Goal: Task Accomplishment & Management: Manage account settings

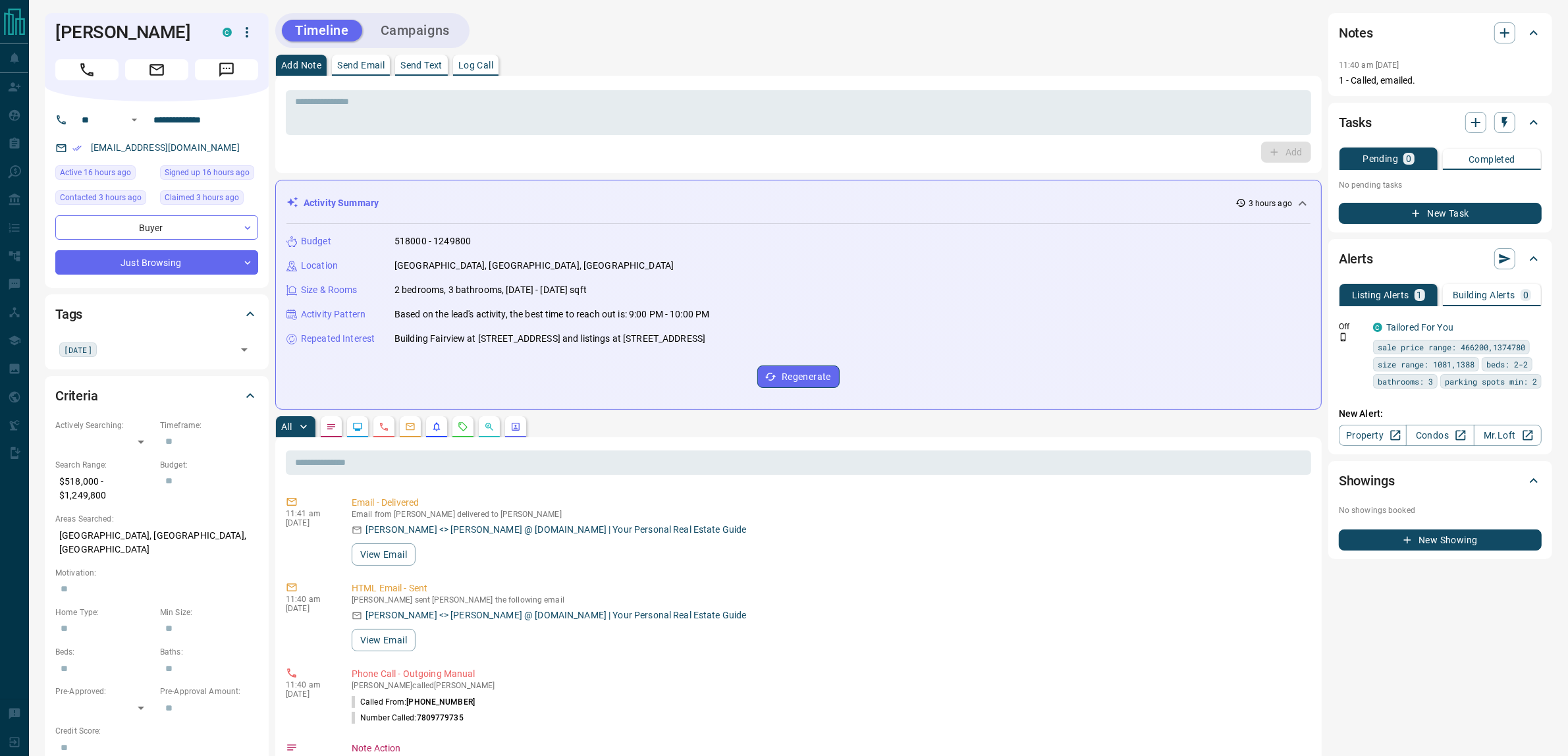
click at [1447, 216] on button "New Task" at bounding box center [1440, 213] width 203 height 21
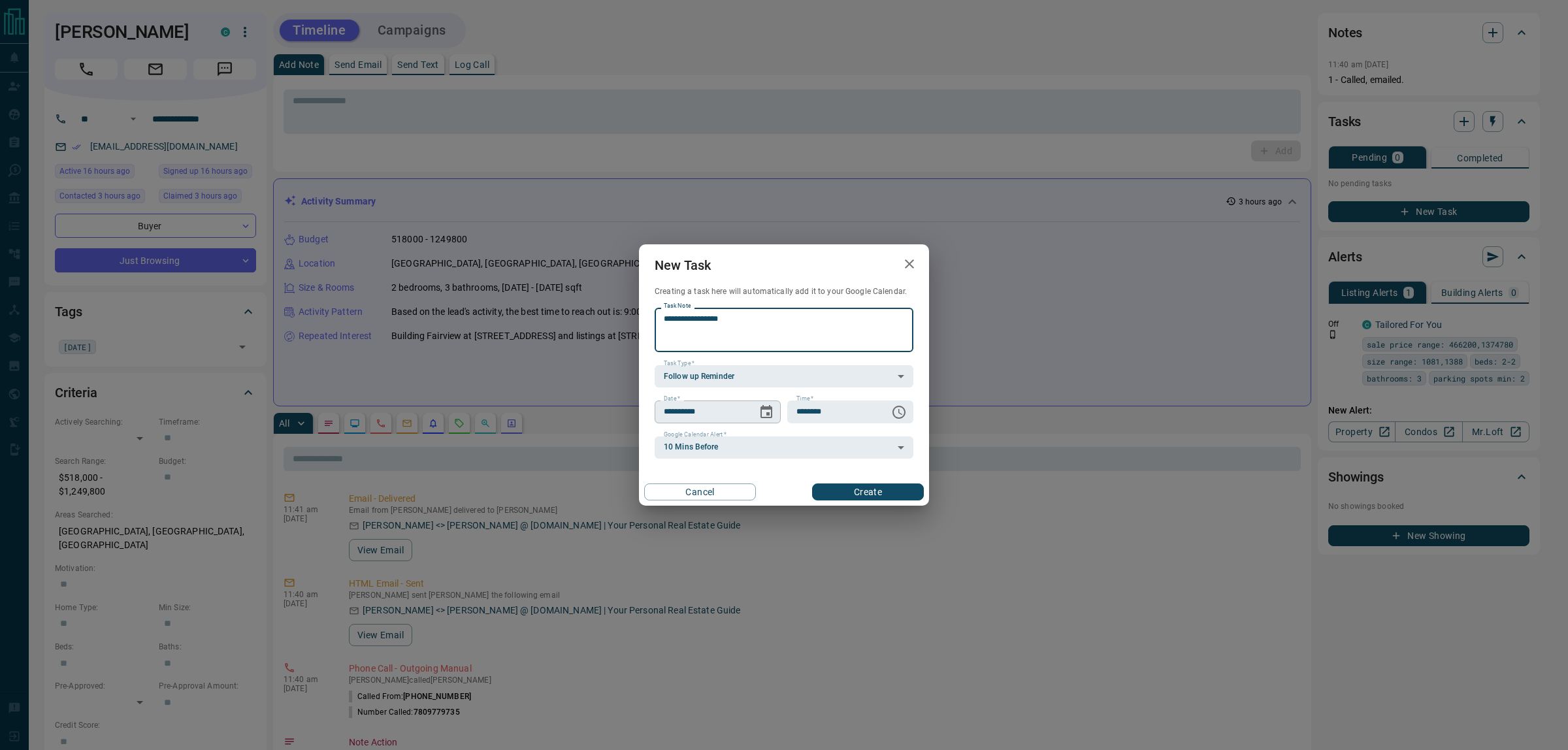
type textarea "**********"
click at [758, 413] on icon "Choose date, selected date is Aug 16, 2025" at bounding box center [765, 412] width 16 height 16
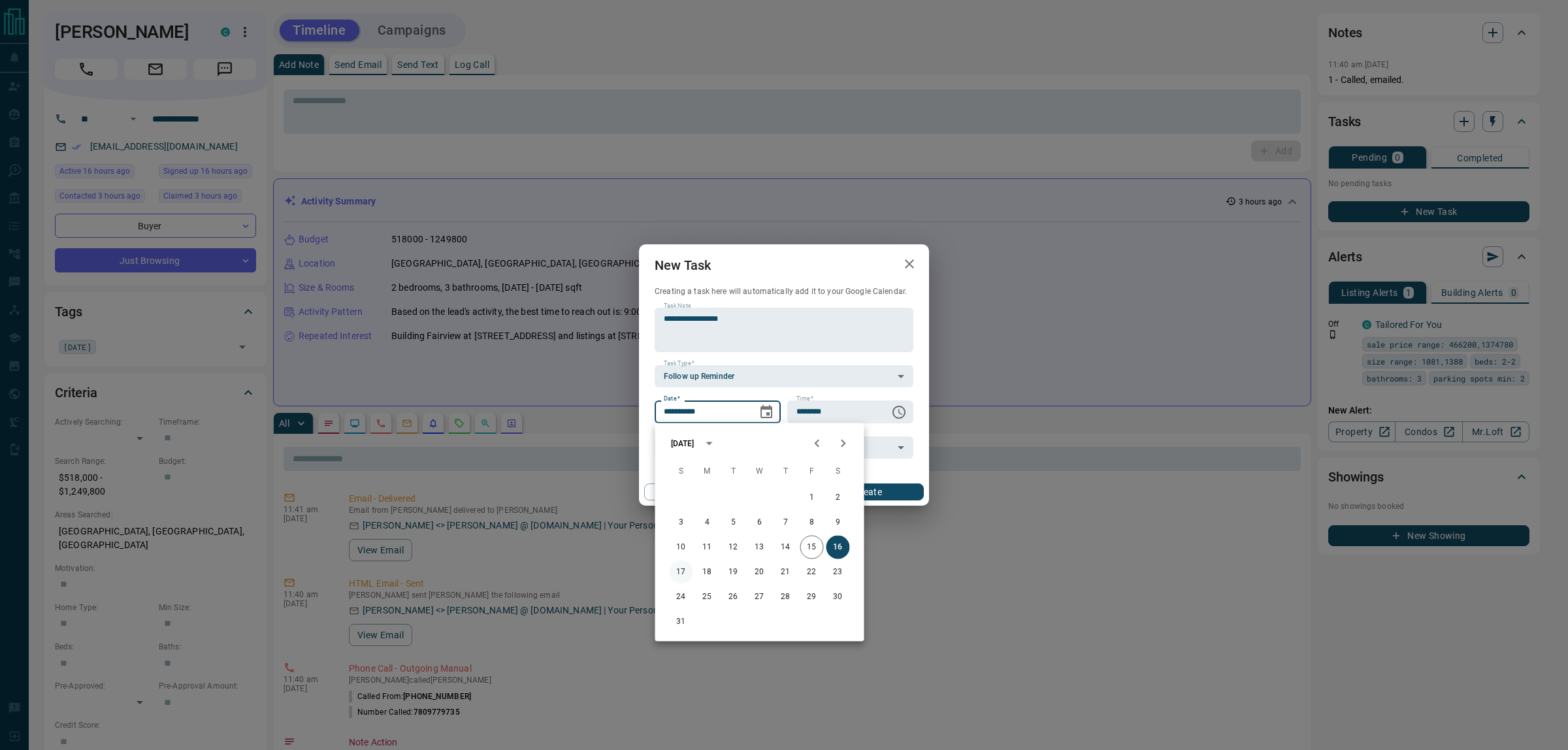
click at [681, 571] on button "17" at bounding box center [681, 572] width 23 height 23
type input "**********"
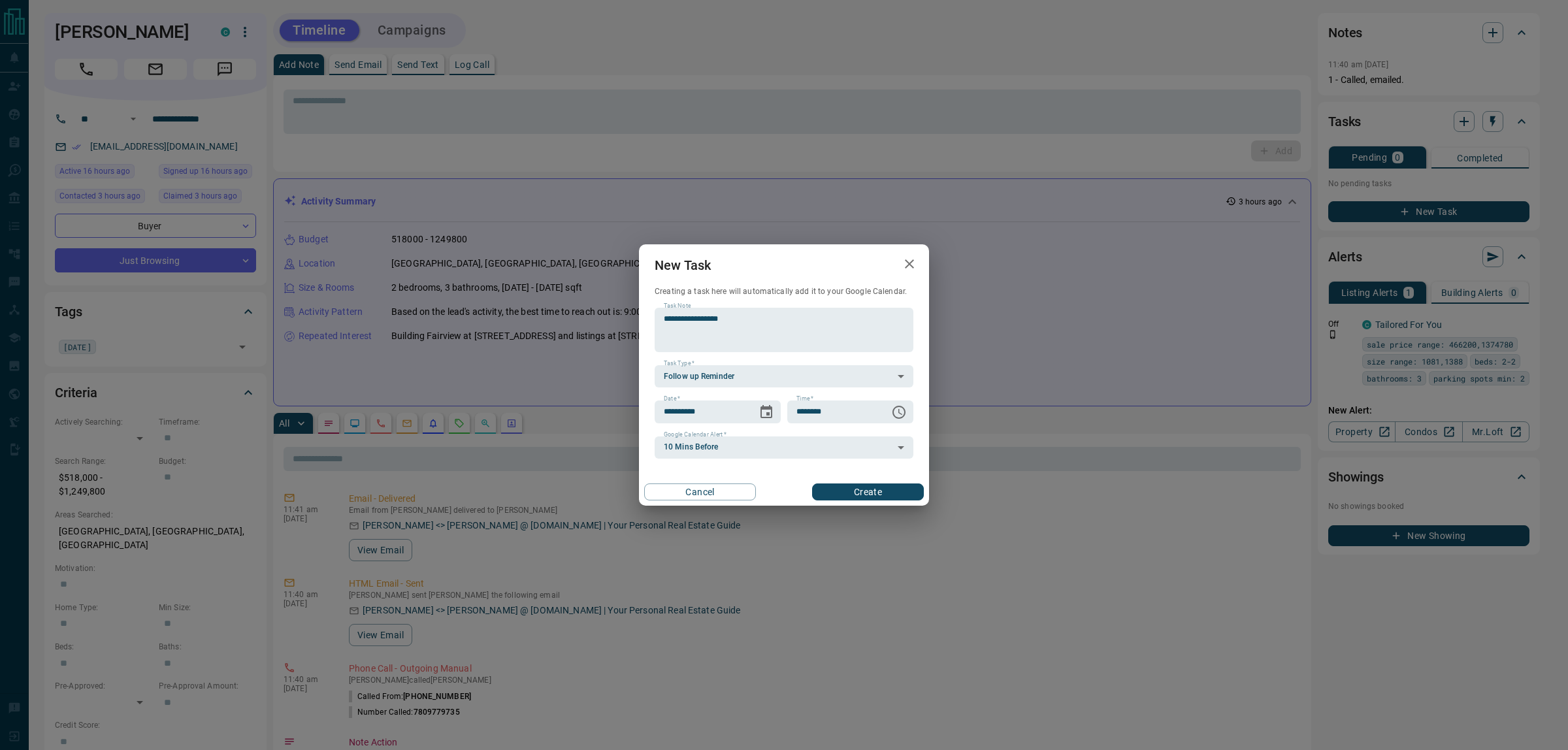
click at [873, 491] on button "Create" at bounding box center [868, 493] width 112 height 17
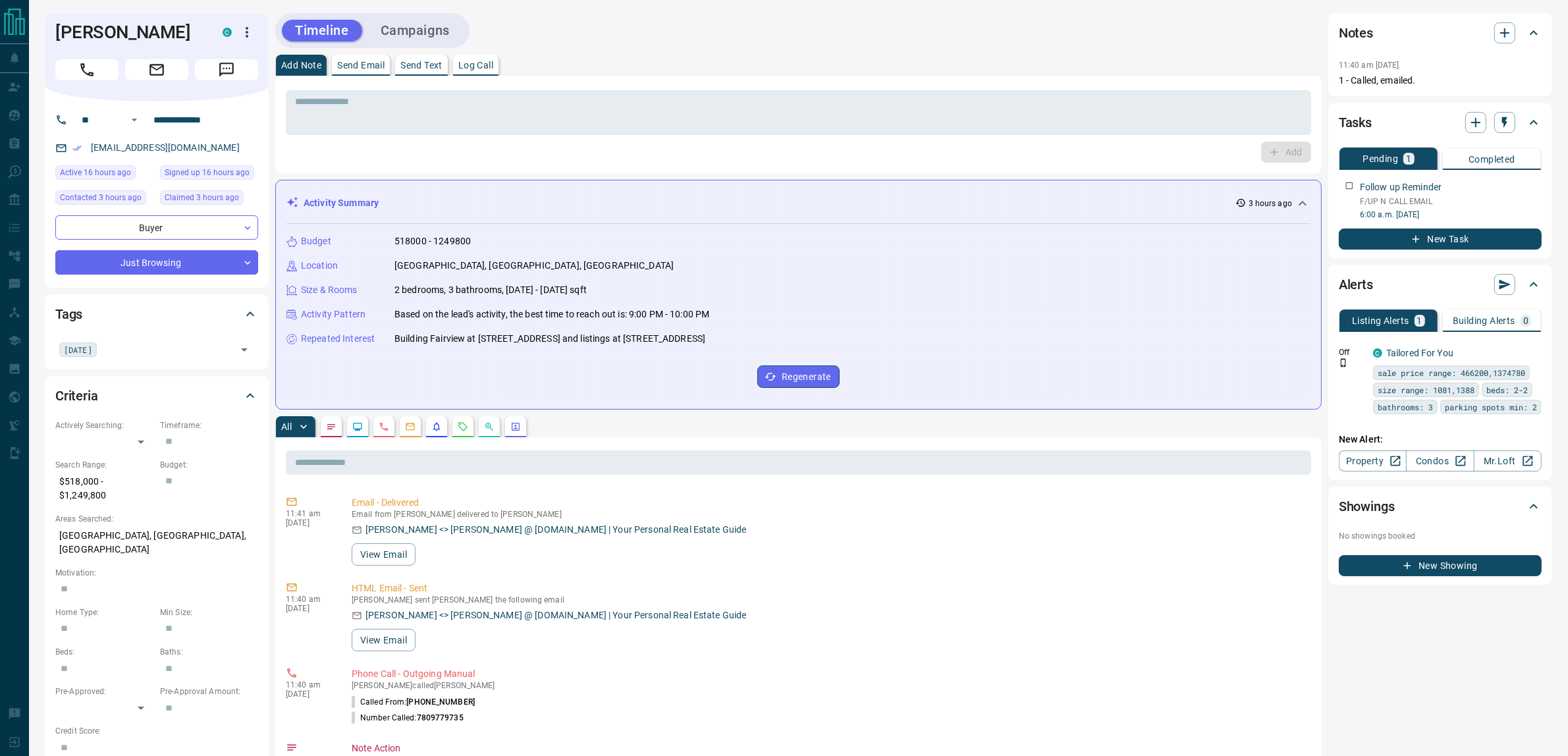
click at [1051, 68] on div "Add Note Send Email Send Text Log Call" at bounding box center [798, 65] width 1046 height 21
click at [1435, 470] on link "Condos" at bounding box center [1440, 461] width 68 height 21
click at [795, 70] on div "Add Note Send Email Send Text Log Call" at bounding box center [798, 65] width 1046 height 21
click at [754, 55] on div "Add Note Send Email Send Text Log Call" at bounding box center [798, 65] width 1046 height 21
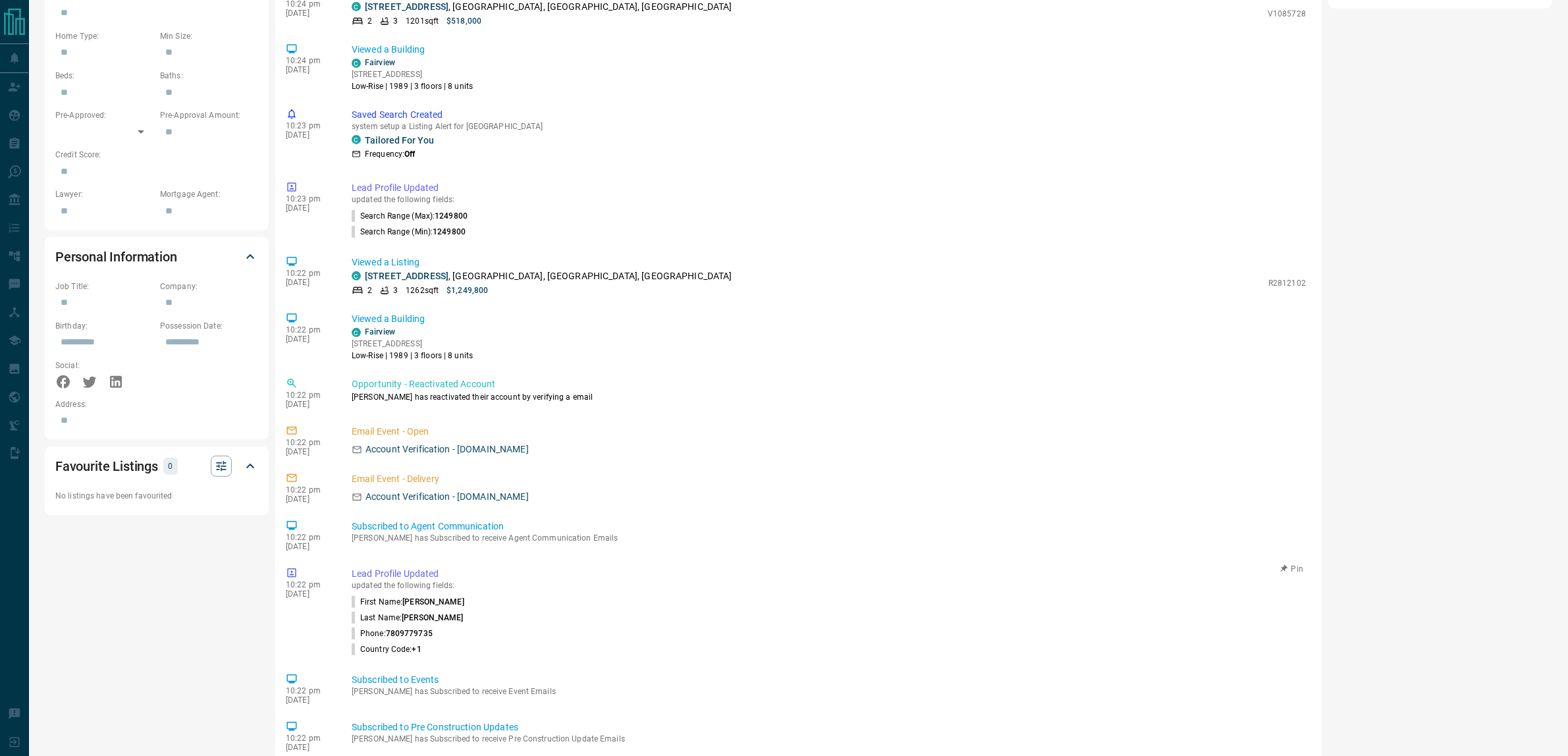
scroll to position [710, 0]
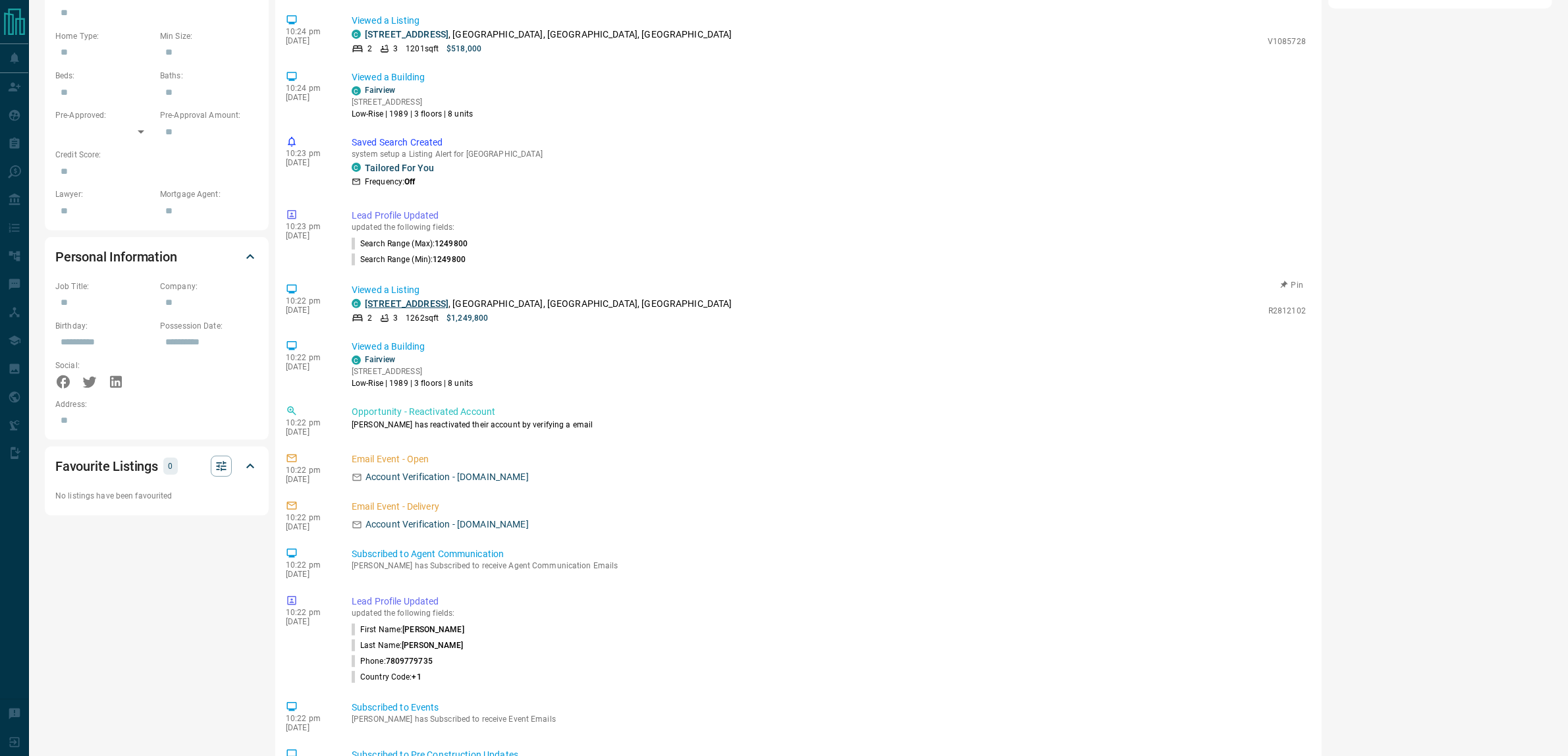
click at [404, 302] on link "[STREET_ADDRESS]" at bounding box center [406, 303] width 84 height 10
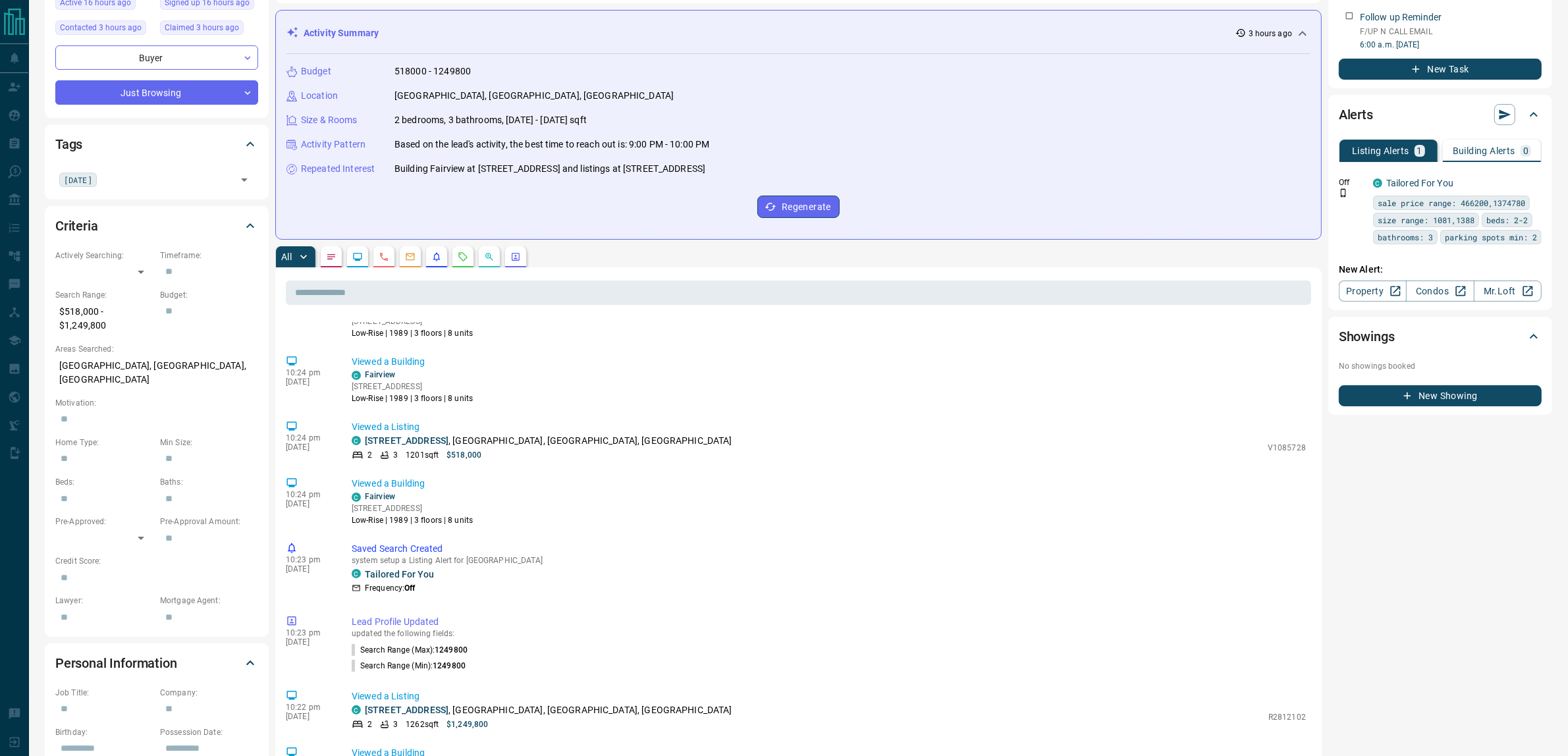
scroll to position [0, 0]
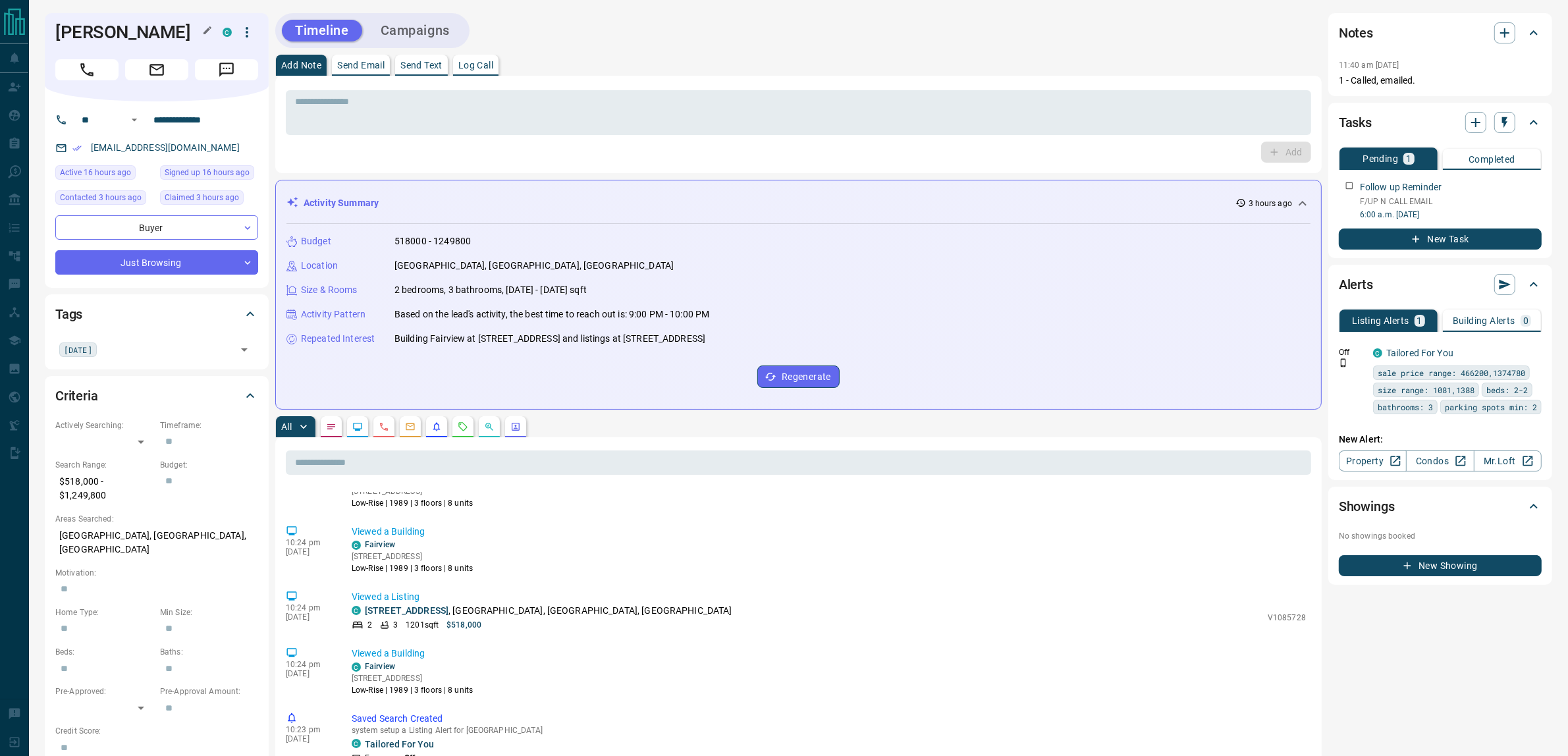
click at [64, 33] on h1 "[PERSON_NAME]" at bounding box center [129, 32] width 148 height 21
drag, startPoint x: 102, startPoint y: 30, endPoint x: 130, endPoint y: 22, distance: 29.1
click at [130, 22] on h1 "[PERSON_NAME]" at bounding box center [129, 32] width 148 height 21
copy h1 "[PERSON_NAME]"
